Goal: Task Accomplishment & Management: Use online tool/utility

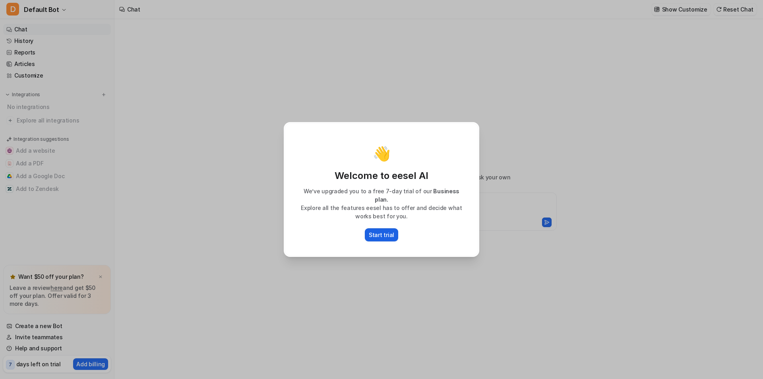
click at [384, 231] on p "Start trial" at bounding box center [381, 235] width 25 height 8
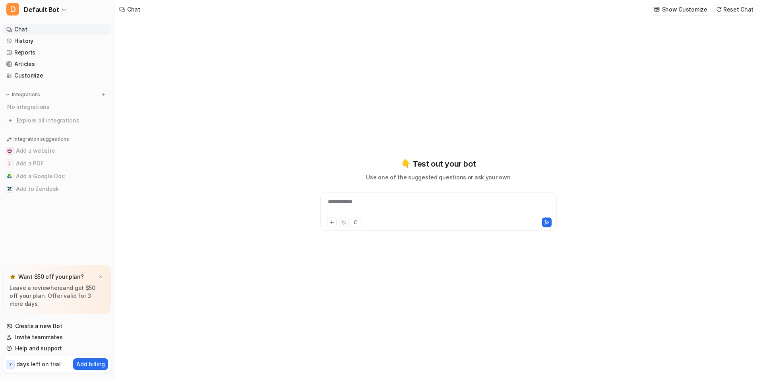
type textarea "**********"
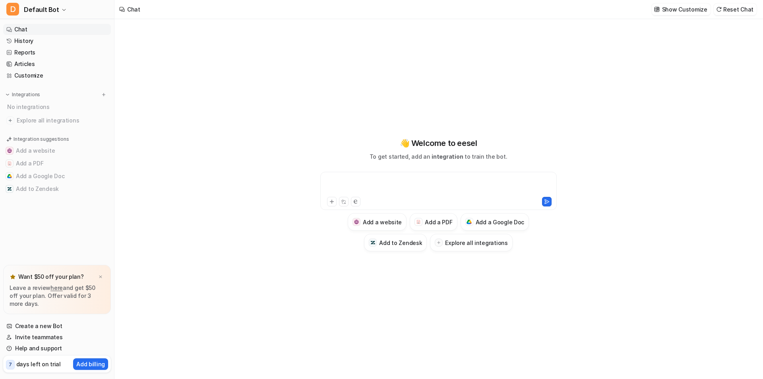
click at [384, 185] on div at bounding box center [438, 186] width 233 height 18
click at [39, 176] on button "Add a Google Doc" at bounding box center [57, 176] width 108 height 13
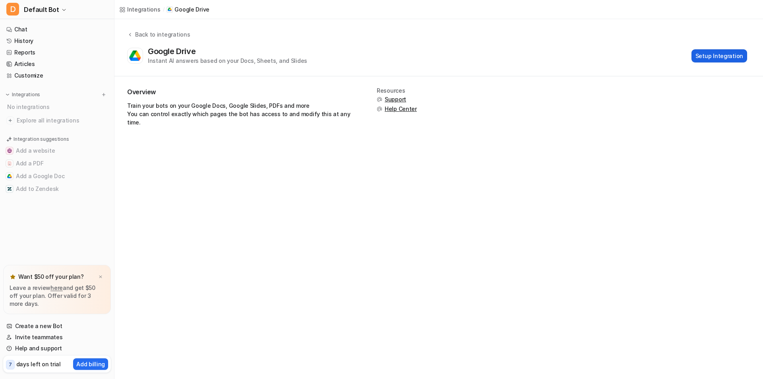
click at [712, 58] on button "Setup Integration" at bounding box center [720, 55] width 56 height 13
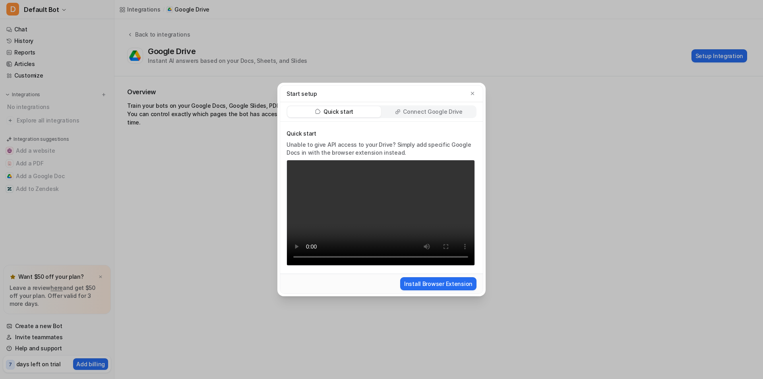
click at [420, 112] on p "Connect Google Drive" at bounding box center [432, 112] width 59 height 8
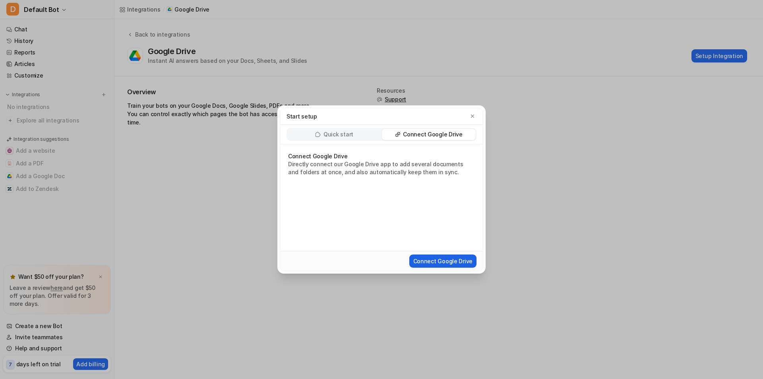
click at [457, 258] on button "Connect Google Drive" at bounding box center [442, 260] width 67 height 13
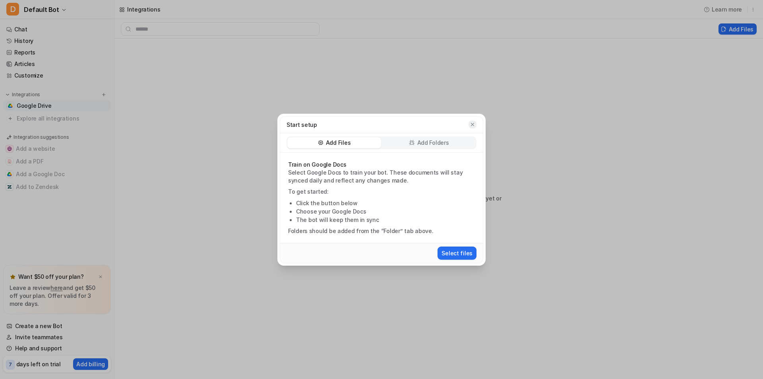
click at [473, 125] on icon "button" at bounding box center [473, 125] width 6 height 6
